Goal: Information Seeking & Learning: Learn about a topic

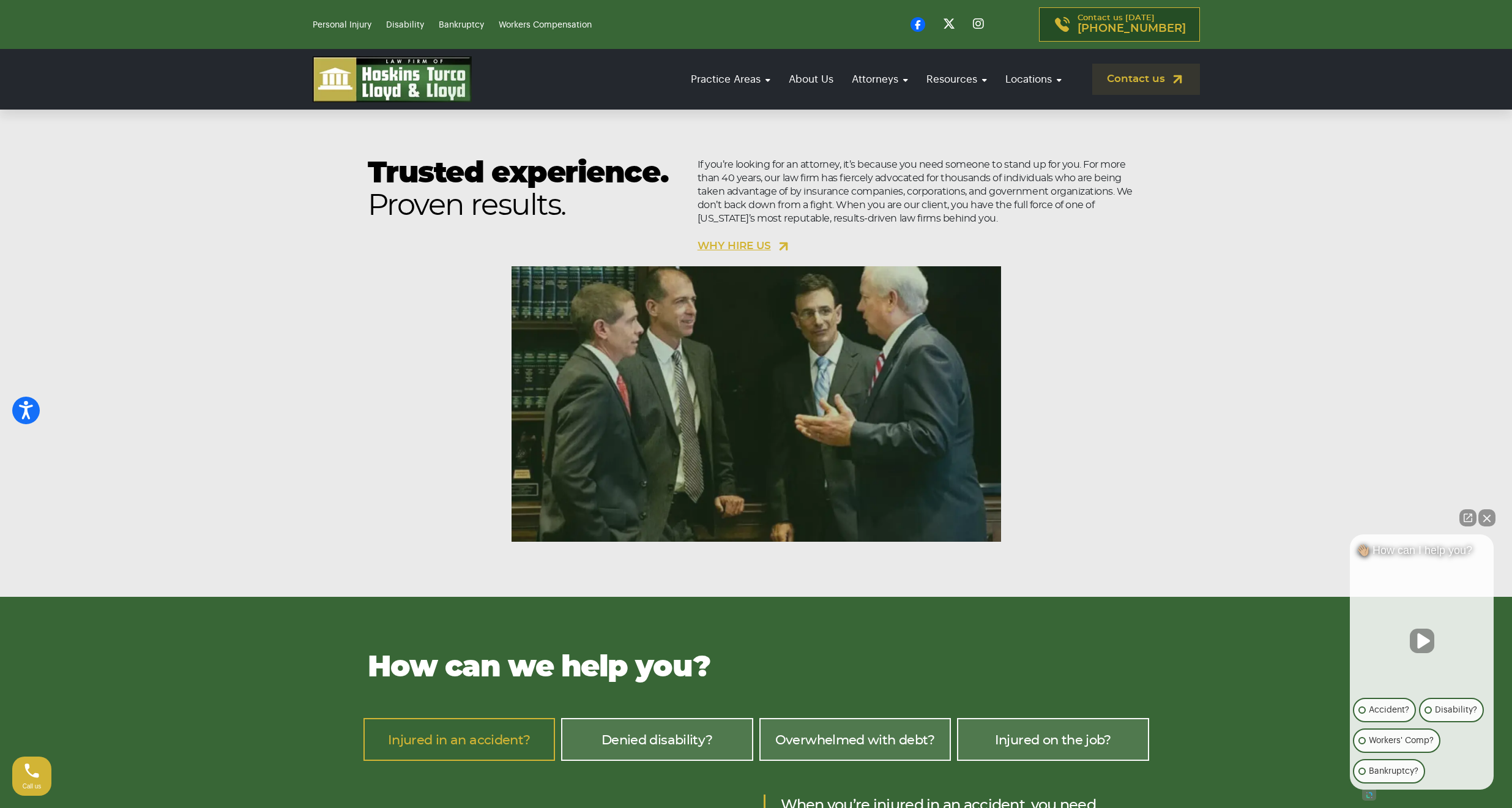
scroll to position [1049, 0]
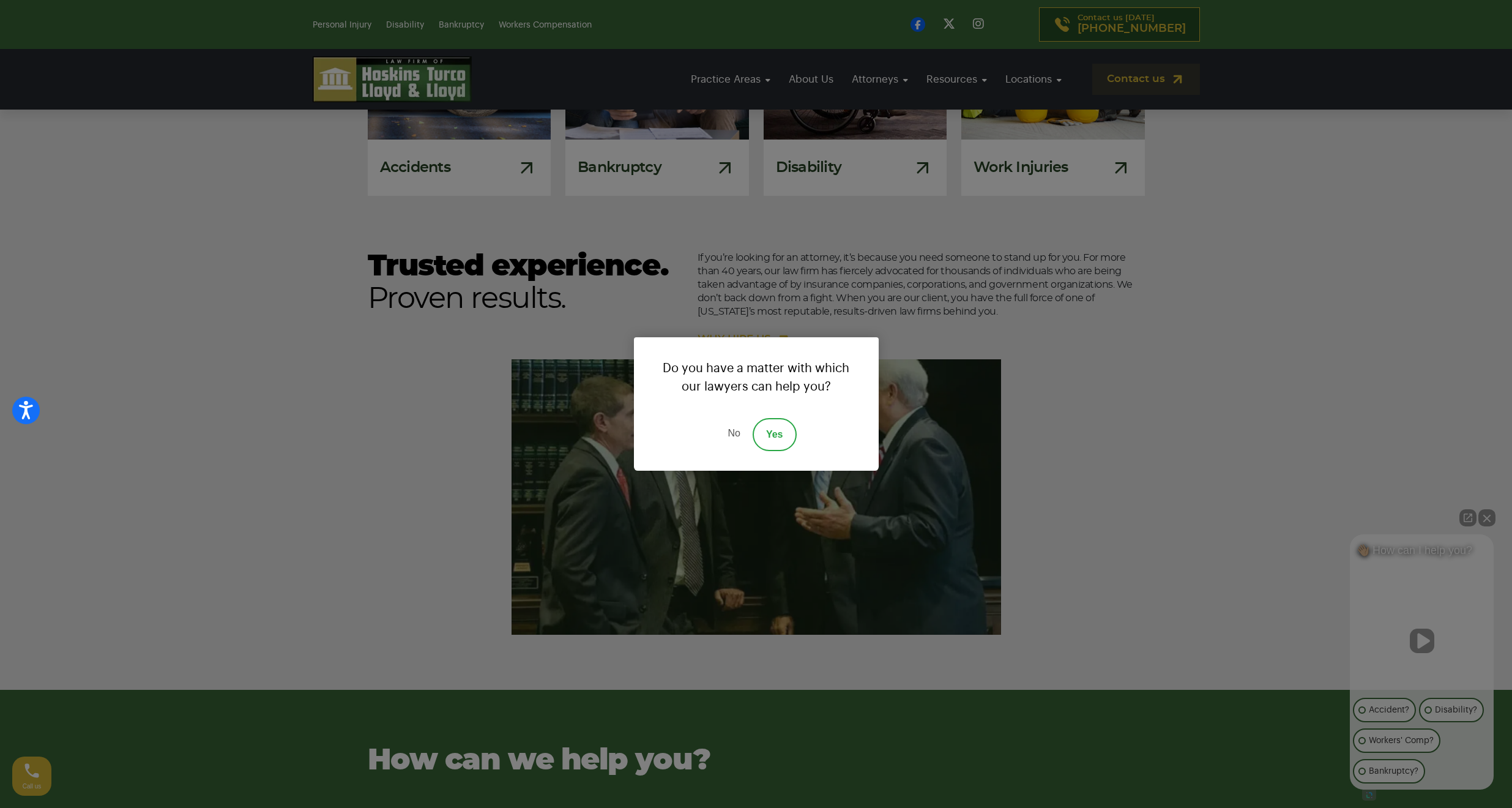
click at [961, 258] on div "Do you have a matter with which our lawyers can help you? No Yes" at bounding box center [756, 404] width 1512 height 808
click at [730, 426] on link "No" at bounding box center [733, 435] width 37 height 33
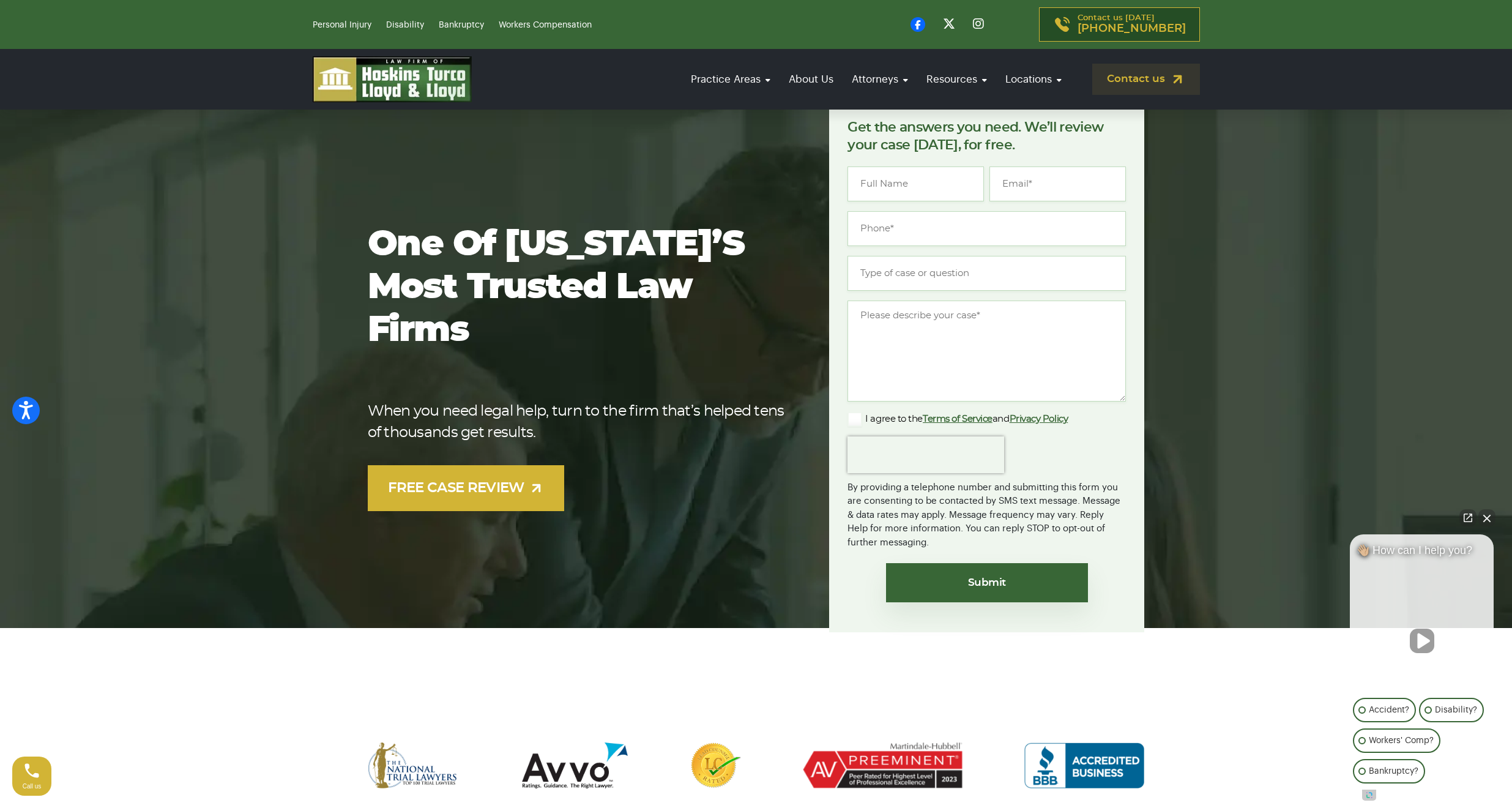
scroll to position [0, 0]
